Goal: Book appointment/travel/reservation

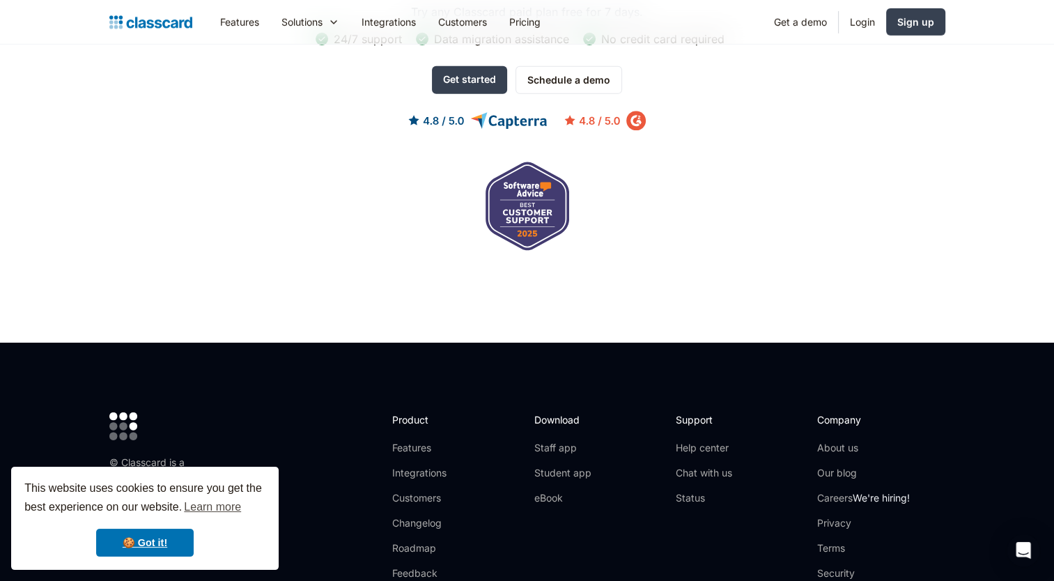
scroll to position [4635, 0]
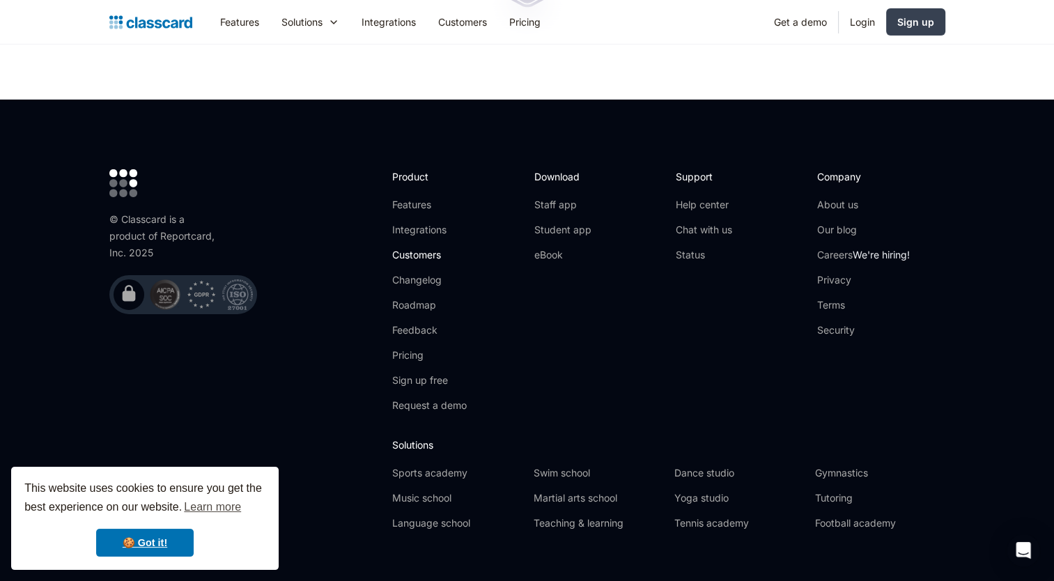
click at [410, 248] on link "Customers" at bounding box center [429, 255] width 75 height 14
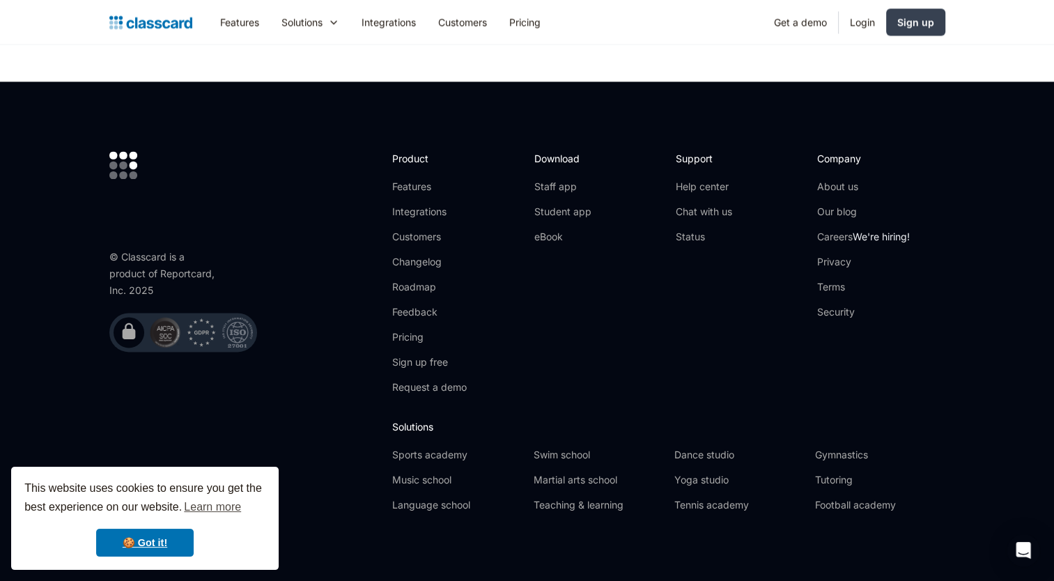
scroll to position [2037, 0]
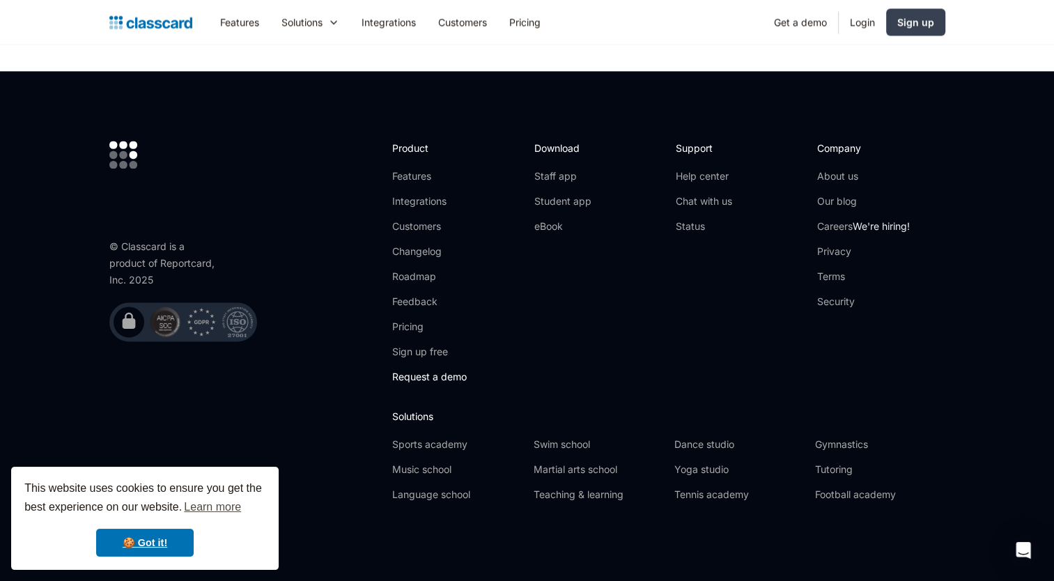
click at [428, 377] on link "Request a demo" at bounding box center [429, 377] width 75 height 14
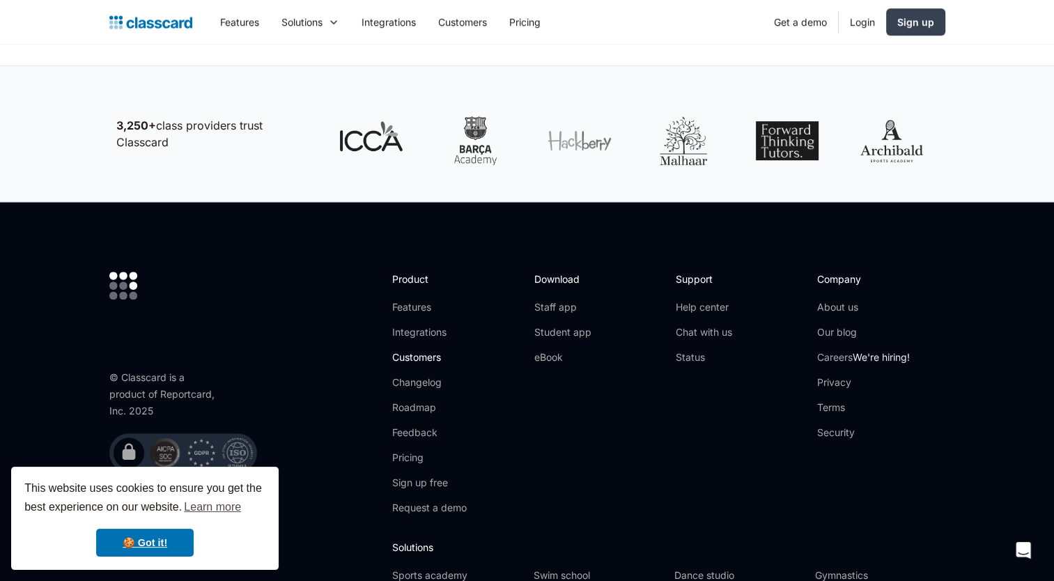
scroll to position [897, 0]
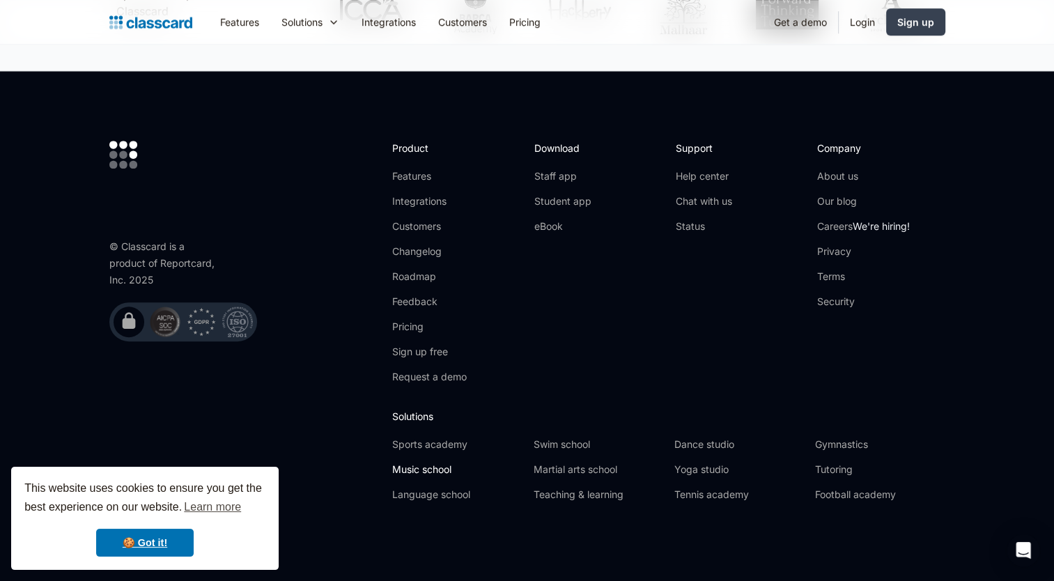
click at [440, 468] on link "Music school" at bounding box center [457, 470] width 130 height 14
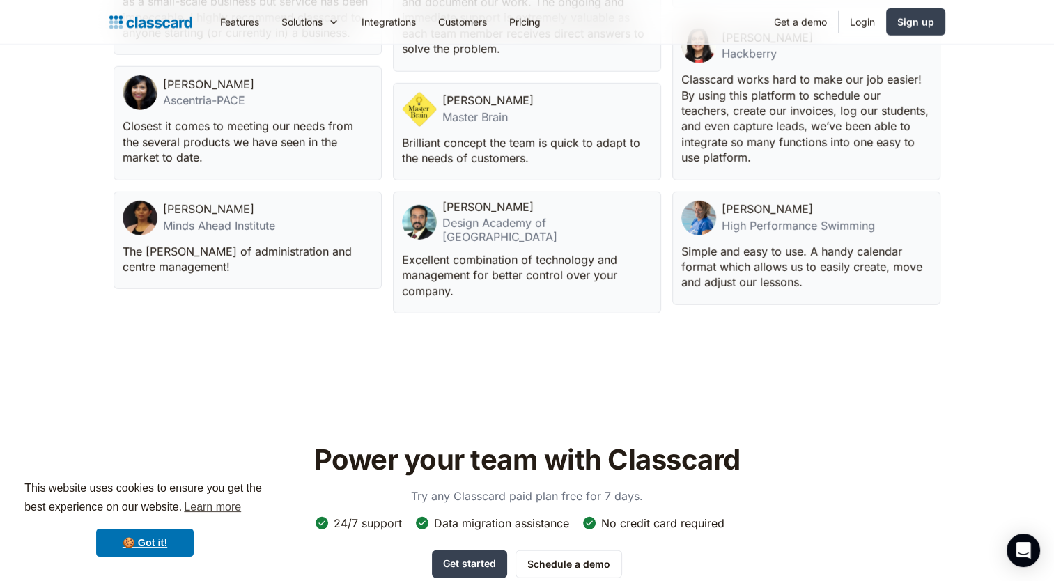
scroll to position [3763, 0]
